Goal: Task Accomplishment & Management: Manage account settings

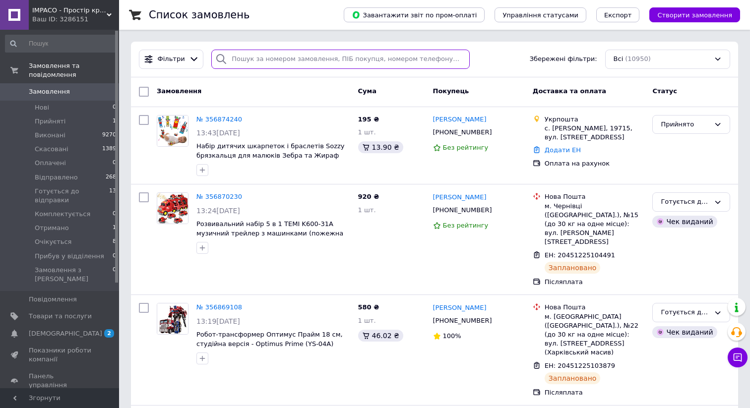
click at [335, 55] on input "search" at bounding box center [340, 59] width 259 height 19
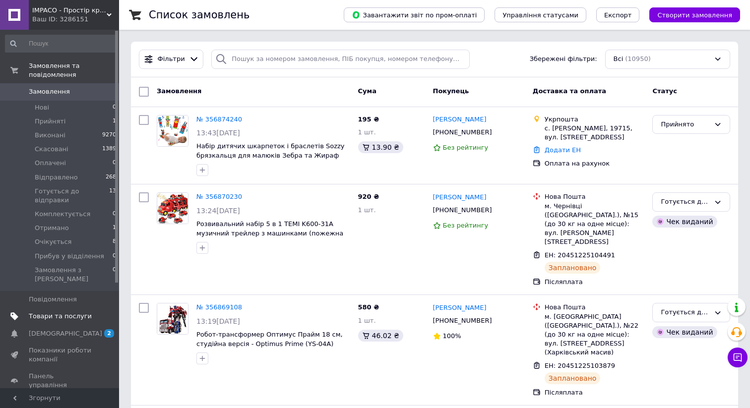
click at [75, 312] on span "Товари та послуги" at bounding box center [60, 316] width 63 height 9
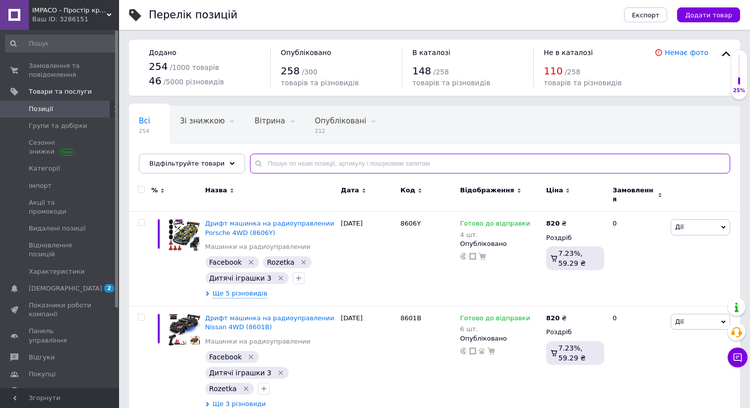
click at [329, 164] on input "text" at bounding box center [490, 164] width 480 height 20
type input "дино"
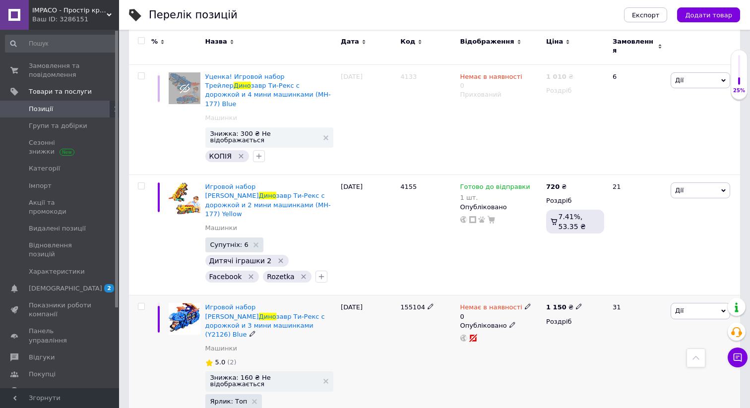
scroll to position [751, 0]
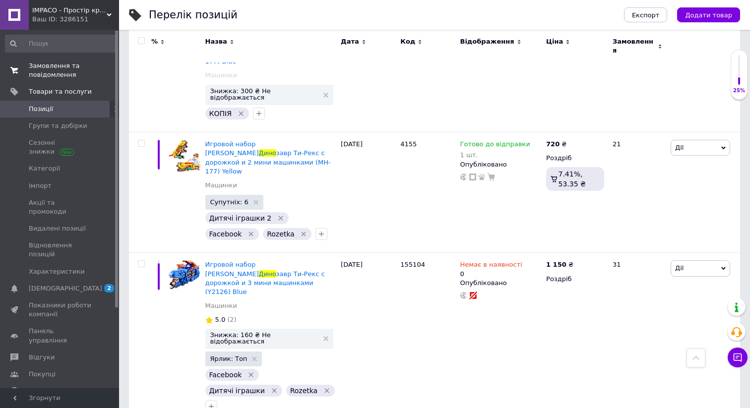
click at [81, 74] on span "Замовлення та повідомлення" at bounding box center [60, 71] width 63 height 18
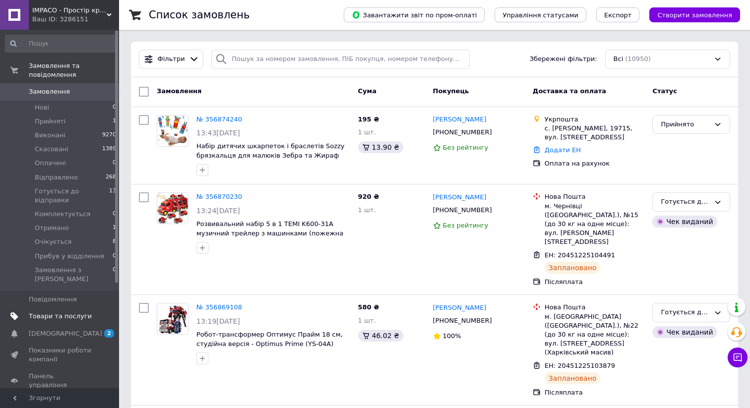
click at [66, 312] on span "Товари та послуги" at bounding box center [60, 316] width 63 height 9
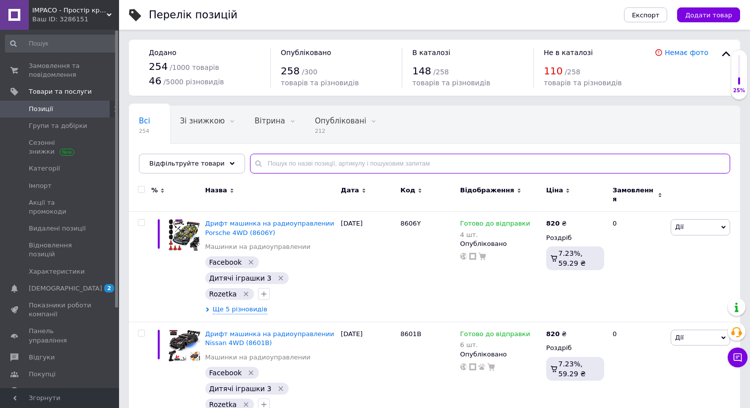
click at [333, 168] on input "text" at bounding box center [490, 164] width 480 height 20
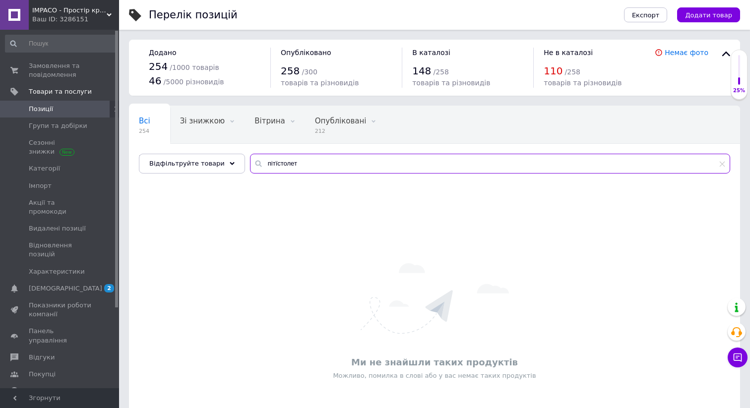
click at [333, 168] on input "пітїстолет" at bounding box center [490, 164] width 480 height 20
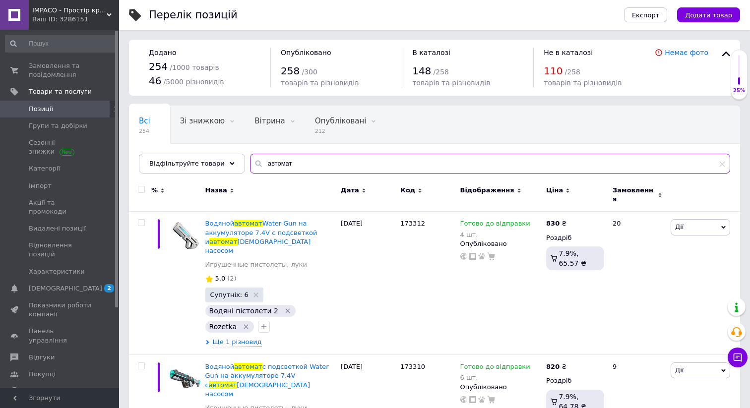
click at [336, 168] on input "автомат" at bounding box center [490, 164] width 480 height 20
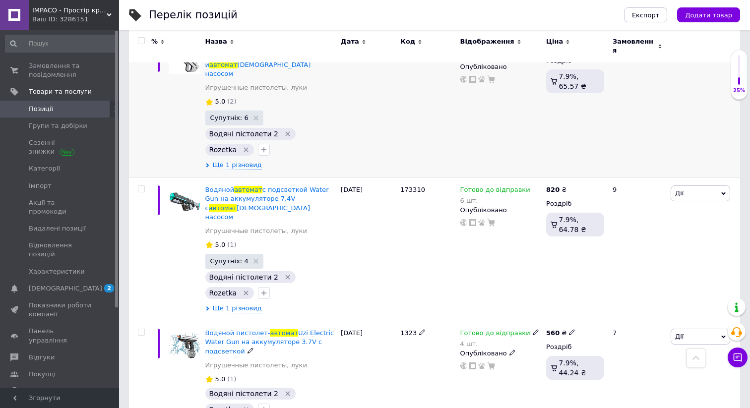
scroll to position [42, 0]
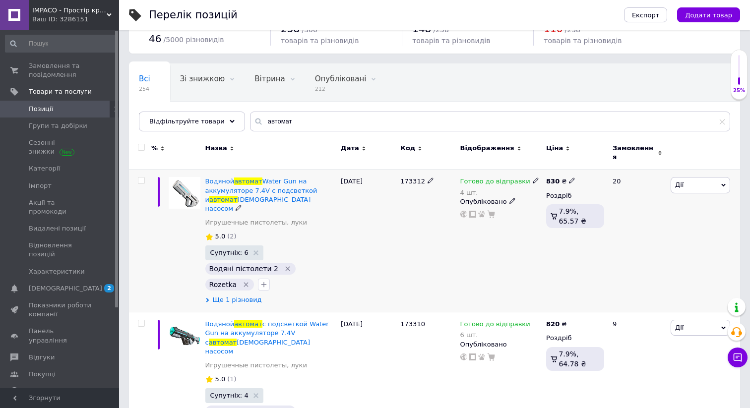
click at [249, 296] on span "Ще 1 різновид" at bounding box center [237, 300] width 49 height 9
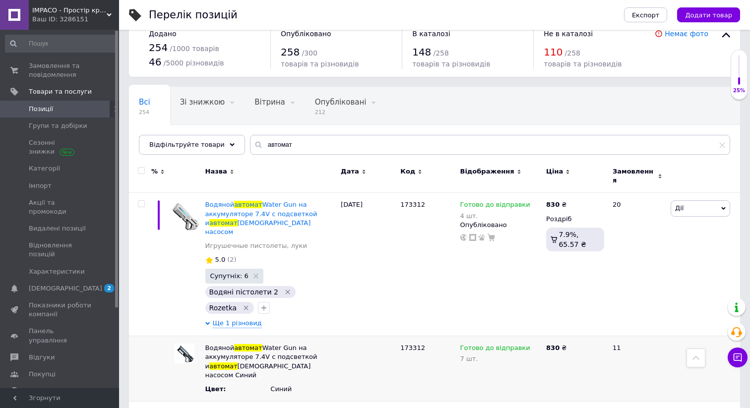
scroll to position [0, 0]
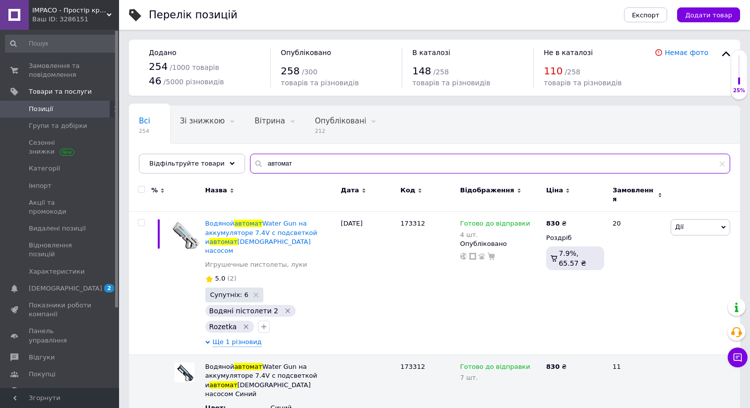
click at [280, 166] on input "автомат" at bounding box center [490, 164] width 480 height 20
type input "фото"
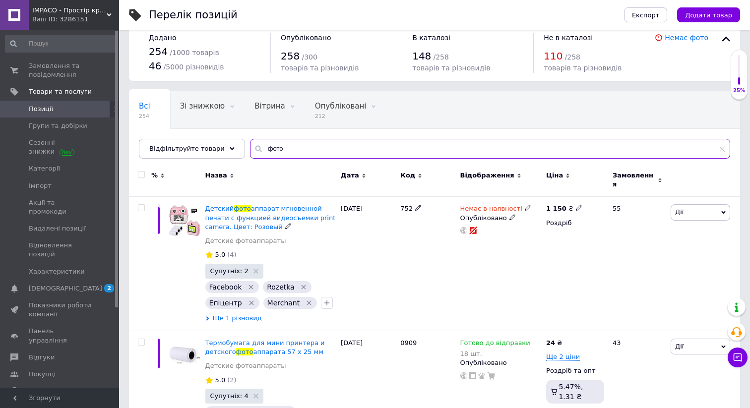
scroll to position [23, 0]
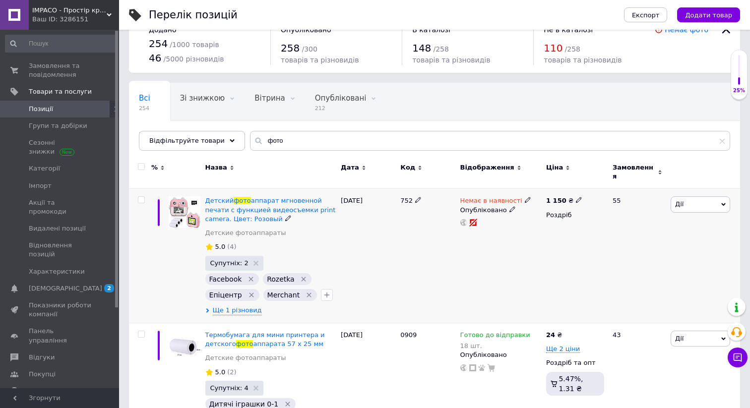
click at [286, 211] on div "Детский фото аппарат мгновенной печати с функцией видеосъемки print camera. Цве…" at bounding box center [270, 209] width 131 height 27
click at [285, 215] on span at bounding box center [288, 218] width 6 height 6
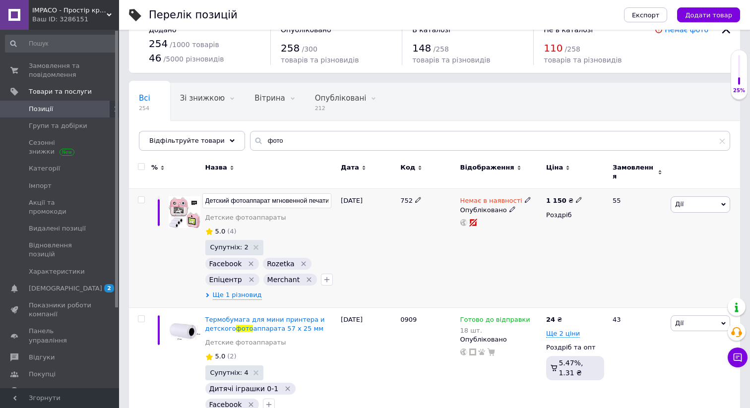
scroll to position [0, 163]
click at [271, 197] on input "Детский фотоаппарат мгновенной печати с функцией видеосъемки print camera. Цвет…" at bounding box center [267, 201] width 130 height 15
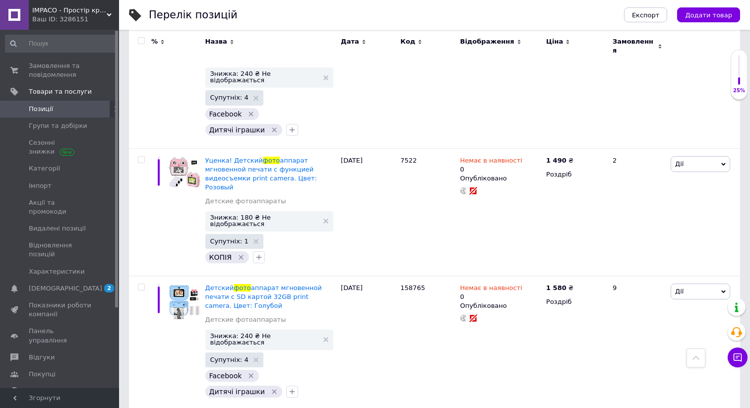
scroll to position [1024, 0]
click at [76, 65] on span "Замовлення та повідомлення" at bounding box center [60, 71] width 63 height 18
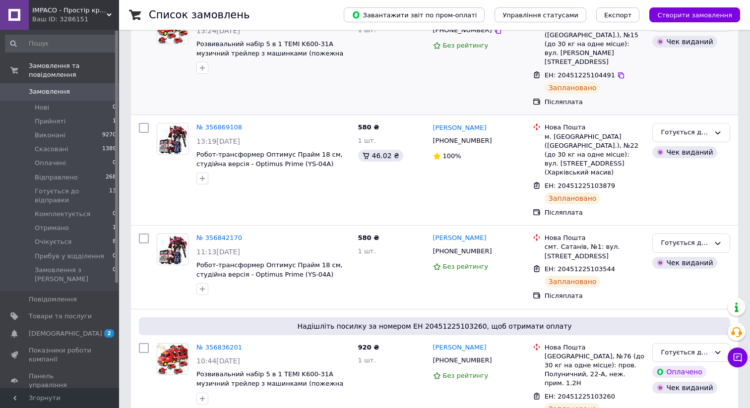
scroll to position [181, 0]
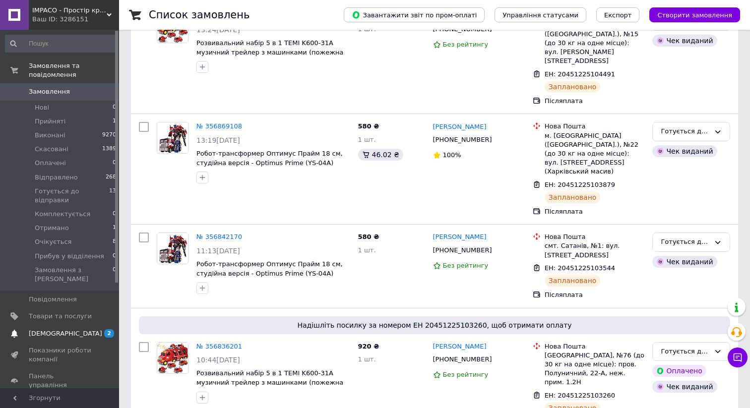
click at [77, 329] on span "[DEMOGRAPHIC_DATA]" at bounding box center [60, 333] width 63 height 9
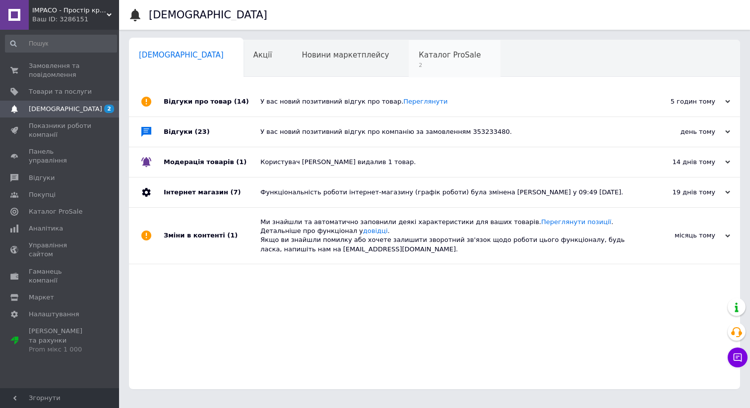
click at [419, 57] on span "Каталог ProSale" at bounding box center [450, 55] width 62 height 9
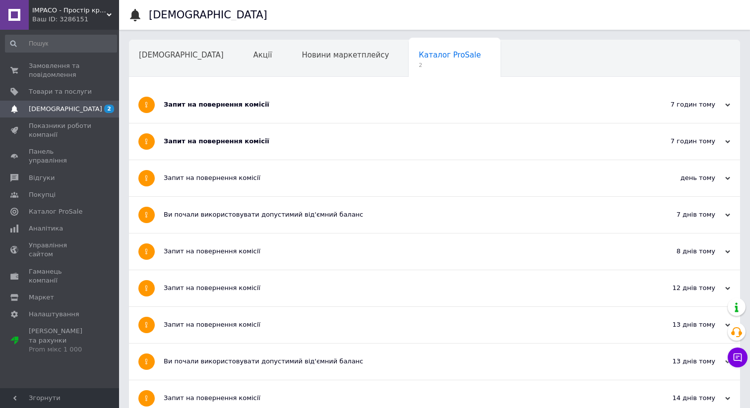
click at [422, 119] on div "Запит на повернення комісії" at bounding box center [397, 105] width 467 height 36
